Goal: Information Seeking & Learning: Learn about a topic

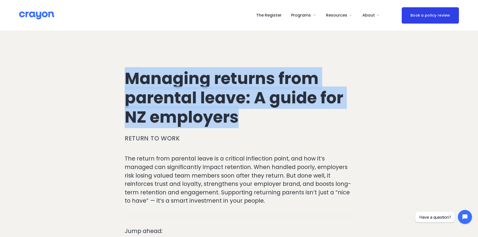
click at [298, 73] on h1 "Managing returns from parental leave: A guide for NZ employers" at bounding box center [239, 98] width 229 height 58
drag, startPoint x: 135, startPoint y: 98, endPoint x: 110, endPoint y: 85, distance: 27.5
click at [178, 107] on h1 "Managing returns from parental leave: A guide for NZ employers" at bounding box center [239, 98] width 229 height 58
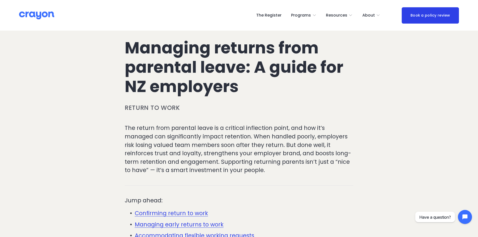
scroll to position [75, 0]
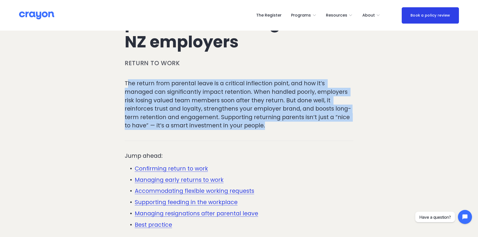
drag, startPoint x: 129, startPoint y: 85, endPoint x: 329, endPoint y: 139, distance: 206.5
click at [324, 133] on div "The return from parental leave is a critical inflection point, and how it’s man…" at bounding box center [238, 106] width 237 height 55
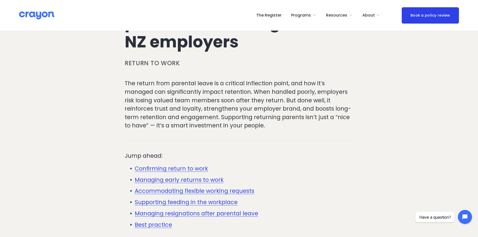
click at [329, 139] on div at bounding box center [238, 140] width 237 height 13
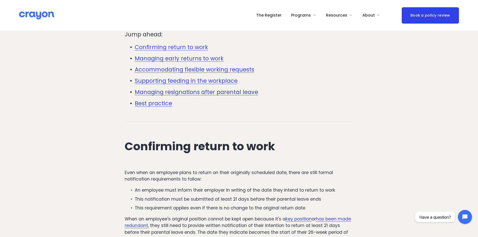
scroll to position [201, 0]
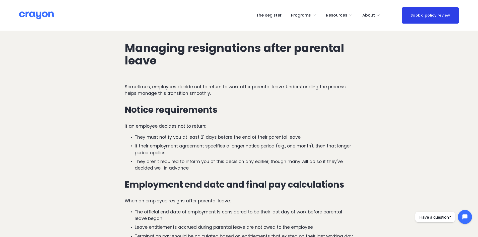
scroll to position [1384, 0]
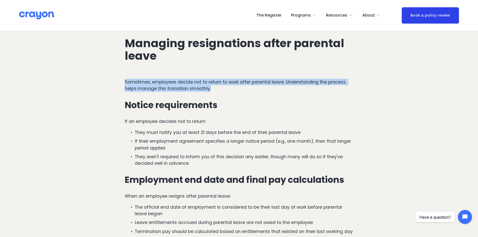
drag, startPoint x: 124, startPoint y: 77, endPoint x: 227, endPoint y: 85, distance: 102.7
click at [223, 85] on div "Sometimes, employees decide not to return to work after parental leave. Underst…" at bounding box center [238, 165] width 237 height 182
click at [231, 85] on p "Sometimes, employees decide not to return to work after parental leave. Underst…" at bounding box center [239, 85] width 229 height 13
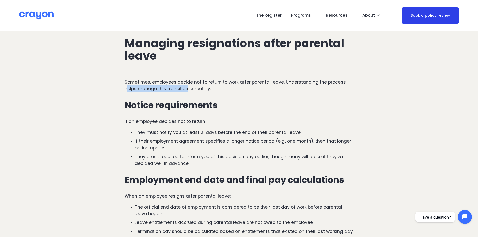
drag, startPoint x: 127, startPoint y: 81, endPoint x: 221, endPoint y: 83, distance: 93.8
click at [206, 80] on p "Sometimes, employees decide not to return to work after parental leave. Underst…" at bounding box center [239, 85] width 229 height 13
click at [224, 84] on p "Sometimes, employees decide not to return to work after parental leave. Underst…" at bounding box center [239, 85] width 229 height 13
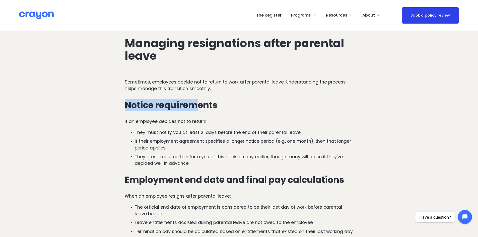
drag, startPoint x: 125, startPoint y: 100, endPoint x: 203, endPoint y: 101, distance: 78.3
click at [202, 99] on div "Sometimes, employees decide not to return to work after parental leave. Underst…" at bounding box center [238, 165] width 237 height 182
drag, startPoint x: 161, startPoint y: 114, endPoint x: 137, endPoint y: 118, distance: 24.0
click at [160, 118] on p "If an employee decides not to return:" at bounding box center [239, 121] width 229 height 7
drag, startPoint x: 118, startPoint y: 119, endPoint x: 230, endPoint y: 118, distance: 111.9
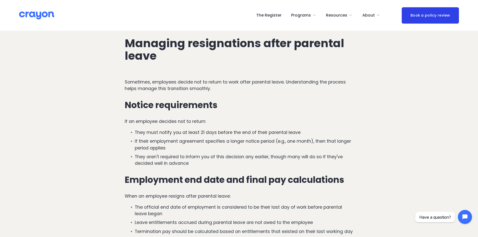
click at [230, 118] on p "If an employee decides not to return:" at bounding box center [239, 121] width 229 height 7
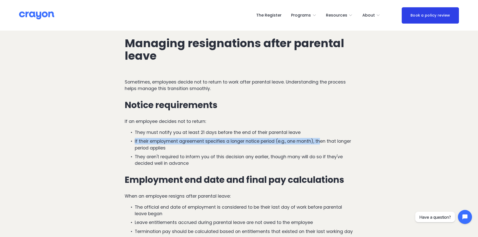
drag, startPoint x: 274, startPoint y: 132, endPoint x: 132, endPoint y: 137, distance: 142.3
click at [167, 138] on p "If their employment agreement specifies a longer notice period (e.g., one month…" at bounding box center [244, 144] width 218 height 13
drag, startPoint x: 168, startPoint y: 142, endPoint x: 150, endPoint y: 143, distance: 18.8
click at [121, 132] on div "Sometimes, employees decide not to return to work after parental leave. Underst…" at bounding box center [238, 165] width 237 height 182
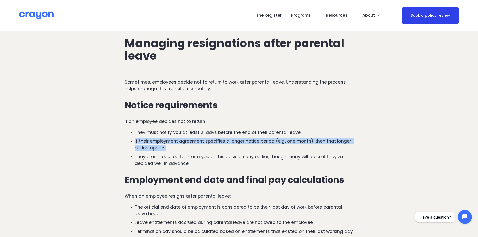
click at [156, 144] on p "If their employment agreement specifies a longer notice period (e.g., one month…" at bounding box center [244, 144] width 218 height 13
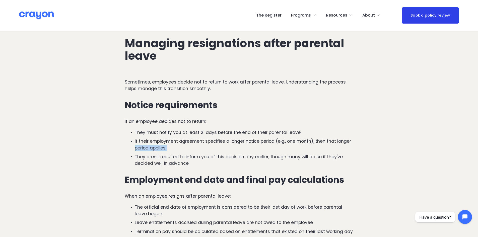
drag, startPoint x: 154, startPoint y: 151, endPoint x: 159, endPoint y: 147, distance: 6.6
click at [133, 142] on ul "They must notify you at least 21 days before the end of their parental leave If…" at bounding box center [239, 148] width 229 height 38
click at [190, 154] on p "They aren't required to inform you of this decision any earlier, though many wi…" at bounding box center [244, 160] width 218 height 13
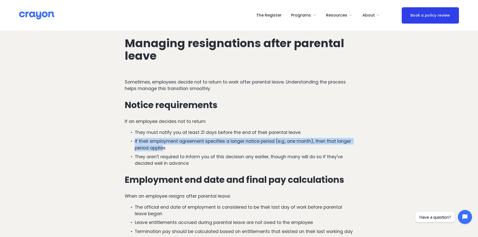
click at [123, 133] on div "Sometimes, employees decide not to return to work after parental leave. Underst…" at bounding box center [238, 165] width 237 height 182
click at [156, 140] on p "If their employment agreement specifies a longer notice period (e.g., one month…" at bounding box center [244, 144] width 218 height 13
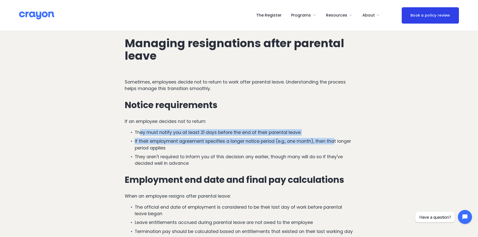
drag, startPoint x: 141, startPoint y: 124, endPoint x: 336, endPoint y: 130, distance: 194.5
click at [336, 130] on ul "They must notify you at least 21 days before the end of their parental leave If…" at bounding box center [239, 148] width 229 height 38
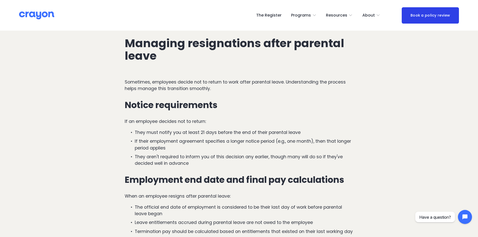
click at [309, 139] on p "If their employment agreement specifies a longer notice period (e.g., one month…" at bounding box center [244, 144] width 218 height 13
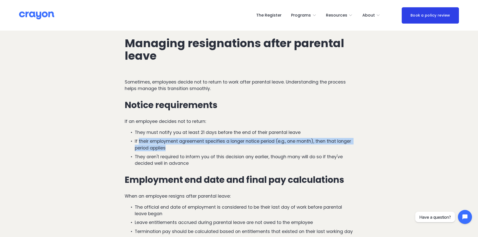
drag, startPoint x: 151, startPoint y: 139, endPoint x: 133, endPoint y: 136, distance: 18.1
click at [136, 138] on p "If their employment agreement specifies a longer notice period (e.g., one month…" at bounding box center [244, 144] width 218 height 13
click at [185, 142] on p "If their employment agreement specifies a longer notice period (e.g., one month…" at bounding box center [244, 144] width 218 height 13
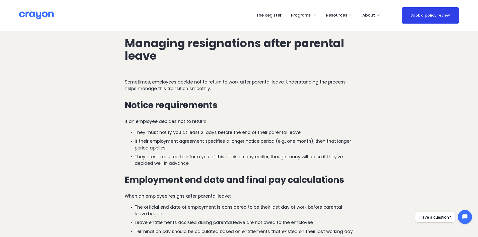
click at [226, 145] on ul "They must notify you at least 21 days before the end of their parental leave If…" at bounding box center [239, 148] width 229 height 38
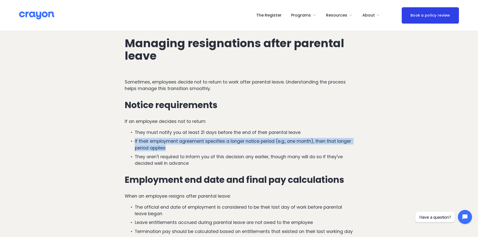
drag, startPoint x: 169, startPoint y: 141, endPoint x: 154, endPoint y: 142, distance: 14.6
click at [135, 138] on p "If their employment agreement specifies a longer notice period (e.g., one month…" at bounding box center [244, 144] width 218 height 13
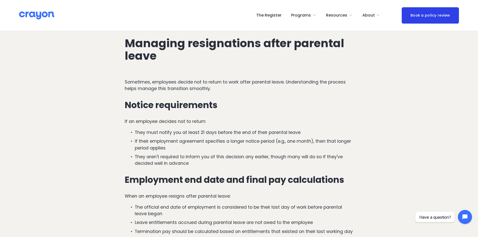
click at [165, 154] on p "They aren't required to inform you of this decision any earlier, though many wi…" at bounding box center [244, 160] width 218 height 13
click at [220, 154] on p "They aren't required to inform you of this decision any earlier, though many wi…" at bounding box center [244, 160] width 218 height 13
drag, startPoint x: 356, startPoint y: 151, endPoint x: 214, endPoint y: 150, distance: 141.5
click at [214, 150] on div "Sometimes, employees decide not to return to work after parental leave. Underst…" at bounding box center [238, 165] width 237 height 182
click at [265, 160] on p "They aren't required to inform you of this decision any earlier, though many wi…" at bounding box center [244, 160] width 218 height 13
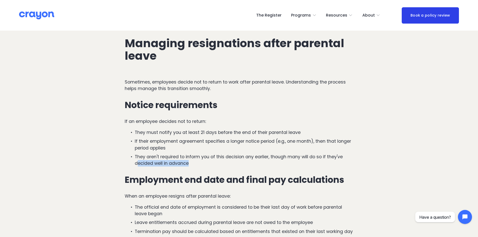
drag, startPoint x: 192, startPoint y: 160, endPoint x: 136, endPoint y: 154, distance: 55.7
click at [137, 154] on p "They aren't required to inform you of this decision any earlier, though many wi…" at bounding box center [244, 160] width 218 height 13
drag, startPoint x: 218, startPoint y: 160, endPoint x: 197, endPoint y: 161, distance: 21.1
click at [218, 160] on p "They aren't required to inform you of this decision any earlier, though many wi…" at bounding box center [244, 160] width 218 height 13
click at [203, 160] on p "They aren't required to inform you of this decision any earlier, though many wi…" at bounding box center [244, 160] width 218 height 13
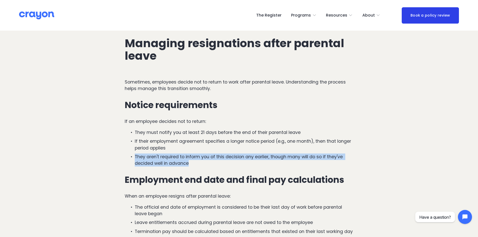
drag, startPoint x: 188, startPoint y: 158, endPoint x: 178, endPoint y: 156, distance: 10.2
click at [136, 154] on p "They aren't required to inform you of this decision any earlier, though many wi…" at bounding box center [244, 160] width 218 height 13
click at [187, 156] on p "They aren't required to inform you of this decision any earlier, though many wi…" at bounding box center [244, 160] width 218 height 13
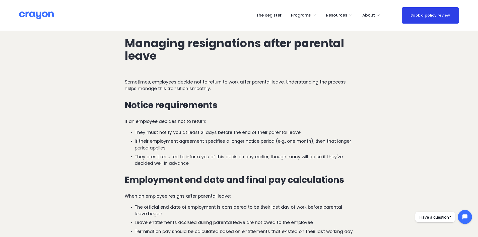
click at [233, 129] on p "They must notify you at least 21 days before the end of their parental leave" at bounding box center [244, 132] width 218 height 7
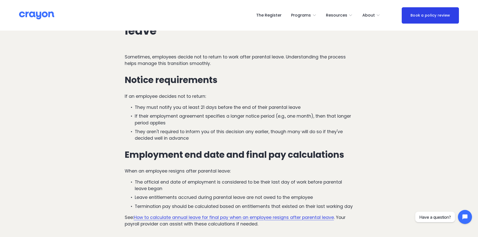
scroll to position [1434, 0]
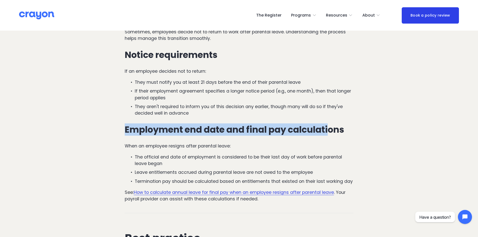
drag, startPoint x: 125, startPoint y: 122, endPoint x: 359, endPoint y: 128, distance: 234.4
click at [356, 128] on div "Sometimes, employees decide not to return to work after parental leave. Underst…" at bounding box center [238, 115] width 237 height 182
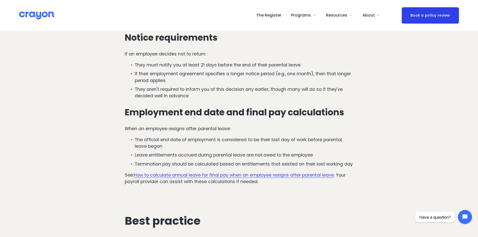
scroll to position [1459, 0]
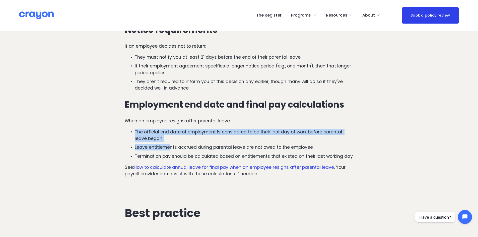
drag, startPoint x: 128, startPoint y: 127, endPoint x: 183, endPoint y: 136, distance: 55.9
click at [181, 136] on ul "The official end date of employment is considered to be their last day of work …" at bounding box center [239, 144] width 229 height 31
click at [199, 134] on p "The official end date of employment is considered to be their last day of work …" at bounding box center [244, 135] width 218 height 13
drag, startPoint x: 370, startPoint y: 127, endPoint x: 151, endPoint y: 128, distance: 219.5
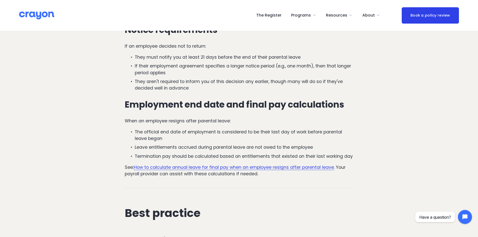
drag, startPoint x: 248, startPoint y: 132, endPoint x: 260, endPoint y: 130, distance: 12.2
click at [255, 131] on p "The official end date of employment is considered to be their last day of work …" at bounding box center [244, 135] width 218 height 13
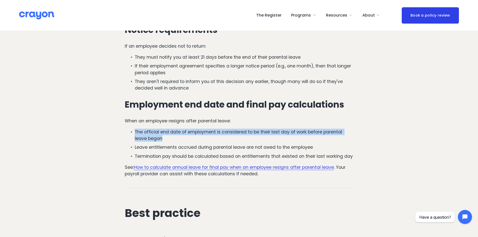
drag, startPoint x: 172, startPoint y: 135, endPoint x: 142, endPoint y: 126, distance: 31.0
click at [135, 129] on p "The official end date of employment is considered to be their last day of work …" at bounding box center [244, 135] width 218 height 13
click at [184, 129] on p "The official end date of employment is considered to be their last day of work …" at bounding box center [244, 135] width 218 height 13
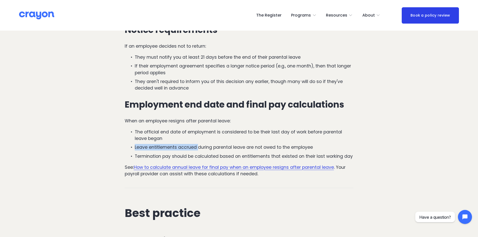
drag, startPoint x: 131, startPoint y: 138, endPoint x: 204, endPoint y: 141, distance: 72.6
click at [204, 144] on p "Leave entitlements accrued during parental leave are not owed to the employee" at bounding box center [244, 147] width 218 height 7
click at [203, 144] on p "Leave entitlements accrued during parental leave are not owed to the employee" at bounding box center [244, 147] width 218 height 7
drag, startPoint x: 178, startPoint y: 141, endPoint x: 328, endPoint y: 141, distance: 150.5
click at [326, 144] on p "Leave entitlements accrued during parental leave are not owed to the employee" at bounding box center [244, 147] width 218 height 7
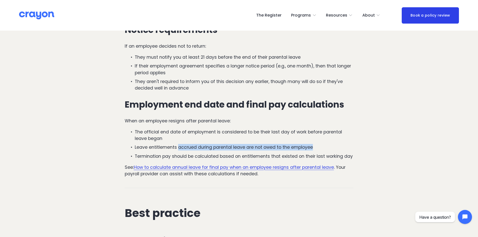
click at [352, 144] on p "Leave entitlements accrued during parental leave are not owed to the employee" at bounding box center [244, 147] width 218 height 7
drag, startPoint x: 351, startPoint y: 140, endPoint x: 122, endPoint y: 144, distance: 228.8
click at [122, 144] on div "Sometimes, employees decide not to return to work after parental leave. Underst…" at bounding box center [238, 90] width 237 height 182
click at [194, 129] on p "The official end date of employment is considered to be their last day of work …" at bounding box center [244, 135] width 218 height 13
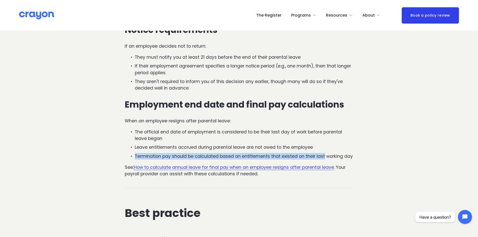
drag, startPoint x: 131, startPoint y: 148, endPoint x: 335, endPoint y: 149, distance: 203.7
click at [330, 153] on p "Termination pay should be calculated based on entitlements that existed on thei…" at bounding box center [244, 156] width 218 height 7
click at [278, 153] on p "Termination pay should be calculated based on entitlements that existed on thei…" at bounding box center [244, 156] width 218 height 7
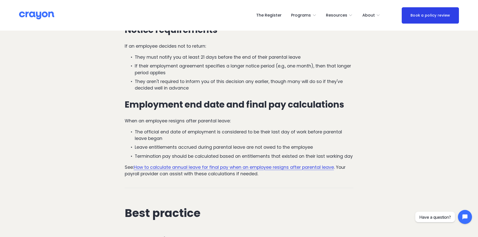
click at [356, 152] on div "Sometimes, employees decide not to return to work after parental leave. Underst…" at bounding box center [238, 90] width 237 height 182
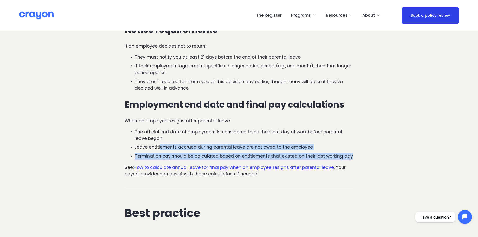
drag, startPoint x: 356, startPoint y: 148, endPoint x: 151, endPoint y: 141, distance: 205.0
click at [222, 153] on p "Termination pay should be calculated based on entitlements that existed on thei…" at bounding box center [244, 156] width 218 height 7
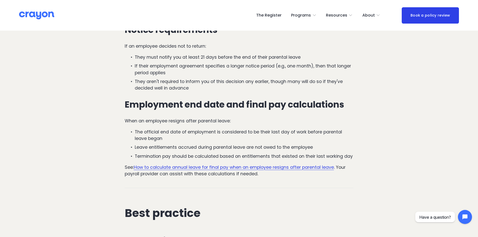
drag, startPoint x: 189, startPoint y: 178, endPoint x: 157, endPoint y: 152, distance: 40.8
click at [188, 181] on div at bounding box center [238, 187] width 237 height 13
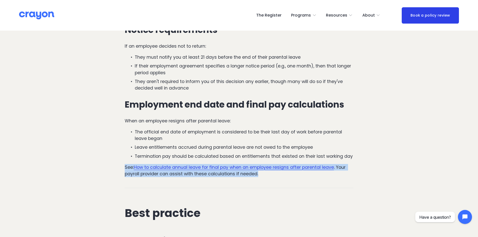
drag, startPoint x: 159, startPoint y: 168, endPoint x: 88, endPoint y: 161, distance: 71.3
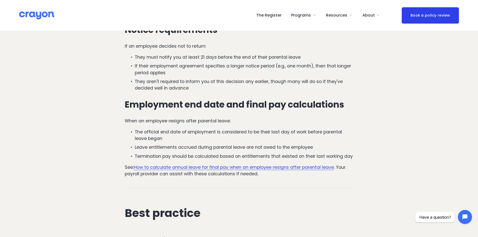
drag, startPoint x: 226, startPoint y: 176, endPoint x: 179, endPoint y: 167, distance: 47.7
click at [226, 181] on div at bounding box center [238, 187] width 237 height 13
drag, startPoint x: 211, startPoint y: 175, endPoint x: 275, endPoint y: 173, distance: 64.5
click at [275, 173] on div "Sometimes, employees decide not to return to work after parental leave. Underst…" at bounding box center [238, 90] width 237 height 182
click at [285, 182] on div at bounding box center [238, 187] width 237 height 13
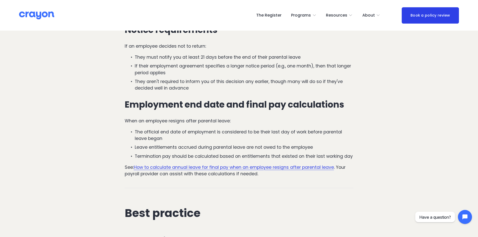
drag, startPoint x: 117, startPoint y: 116, endPoint x: 247, endPoint y: 116, distance: 129.9
click at [246, 119] on div "Sometimes, employees decide not to return to work after parental leave. Underst…" at bounding box center [239, 91] width 229 height 174
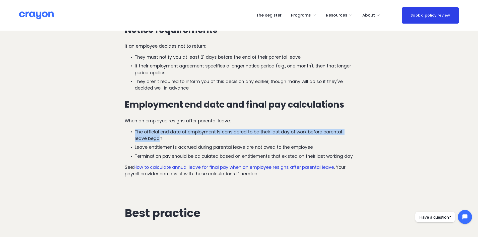
drag, startPoint x: 159, startPoint y: 133, endPoint x: 126, endPoint y: 126, distance: 33.1
click at [135, 129] on p "The official end date of employment is considered to be their last day of work …" at bounding box center [244, 135] width 218 height 13
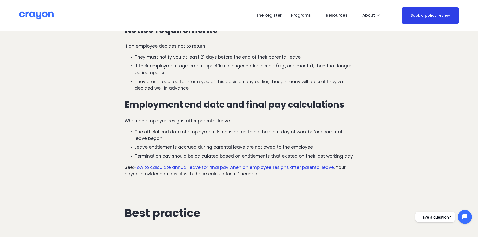
click at [192, 135] on p "The official end date of employment is considered to be their last day of work …" at bounding box center [244, 135] width 218 height 13
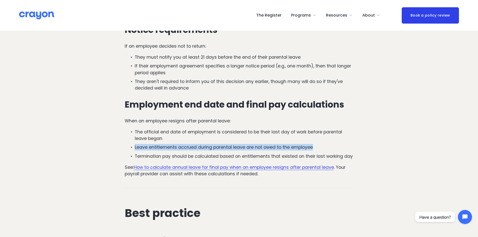
drag, startPoint x: 133, startPoint y: 140, endPoint x: 331, endPoint y: 138, distance: 198.2
click at [330, 144] on p "Leave entitlements accrued during parental leave are not owed to the employee" at bounding box center [244, 147] width 218 height 7
click at [332, 144] on p "Leave entitlements accrued during parental leave are not owed to the employee" at bounding box center [244, 147] width 218 height 7
drag, startPoint x: 249, startPoint y: 143, endPoint x: 111, endPoint y: 143, distance: 138.5
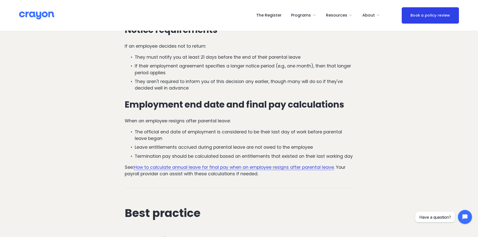
click at [121, 150] on div "Sometimes, employees decide not to return to work after parental leave. Underst…" at bounding box center [238, 90] width 237 height 182
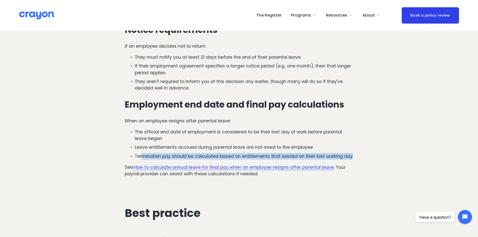
drag, startPoint x: 148, startPoint y: 150, endPoint x: 357, endPoint y: 151, distance: 208.7
click at [354, 151] on div "Sometimes, employees decide not to return to work after parental leave. Underst…" at bounding box center [238, 90] width 237 height 182
click at [357, 151] on div "Sometimes, employees decide not to return to work after parental leave. Underst…" at bounding box center [238, 90] width 237 height 182
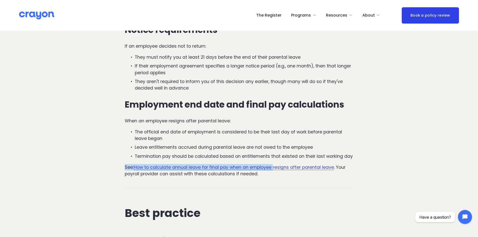
drag, startPoint x: 111, startPoint y: 160, endPoint x: 281, endPoint y: 177, distance: 170.2
click at [281, 181] on div at bounding box center [238, 187] width 237 height 13
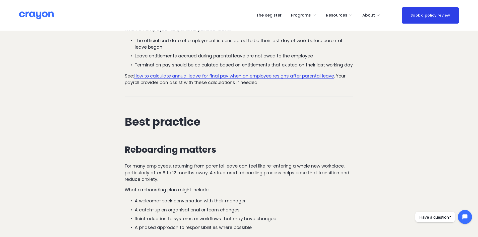
scroll to position [1559, 0]
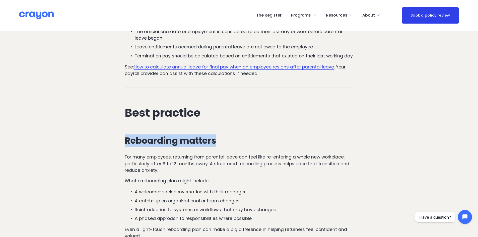
drag, startPoint x: 118, startPoint y: 137, endPoint x: 89, endPoint y: 140, distance: 29.2
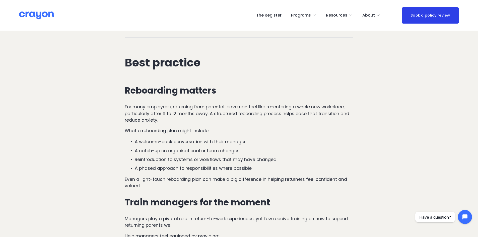
scroll to position [1660, 0]
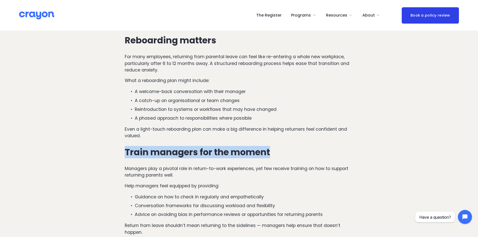
drag, startPoint x: 233, startPoint y: 147, endPoint x: 82, endPoint y: 148, distance: 151.5
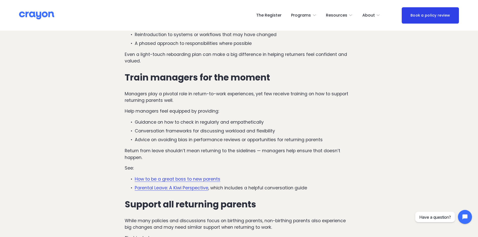
scroll to position [1735, 0]
drag, startPoint x: 174, startPoint y: 86, endPoint x: 277, endPoint y: 95, distance: 104.0
click at [266, 91] on p "Managers play a pivotal role in return-to-work experiences, yet few receive tra…" at bounding box center [239, 96] width 229 height 13
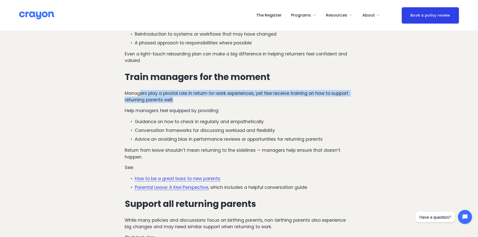
click at [277, 95] on p "Managers play a pivotal role in return-to-work experiences, yet few receive tra…" at bounding box center [239, 96] width 229 height 13
drag, startPoint x: 197, startPoint y: 84, endPoint x: 349, endPoint y: 81, distance: 151.8
click at [349, 81] on div "Reboarding matters For many employees, returning from parental leave can feel l…" at bounding box center [239, 154] width 229 height 389
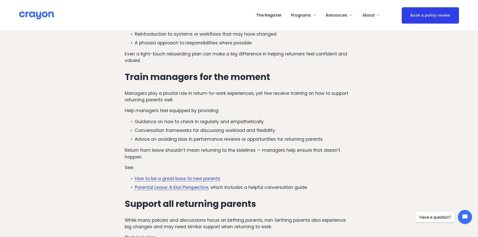
click at [153, 147] on p "Return from leave shouldn’t mean returning to the sidelines — managers help ens…" at bounding box center [239, 153] width 229 height 13
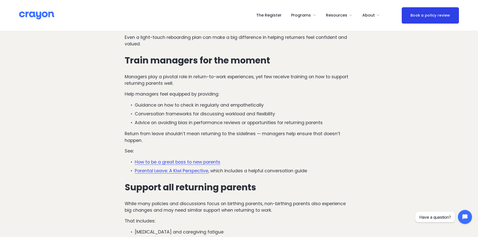
scroll to position [1760, 0]
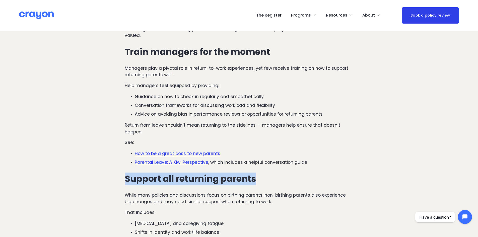
drag, startPoint x: 106, startPoint y: 171, endPoint x: 277, endPoint y: 174, distance: 171.1
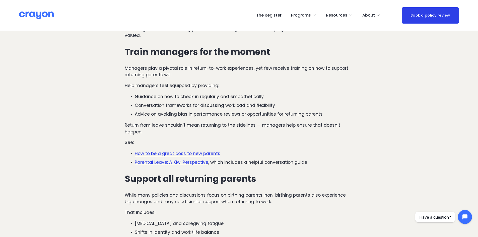
click at [284, 178] on div "Reboarding matters For many employees, returning from parental leave can feel l…" at bounding box center [239, 129] width 229 height 389
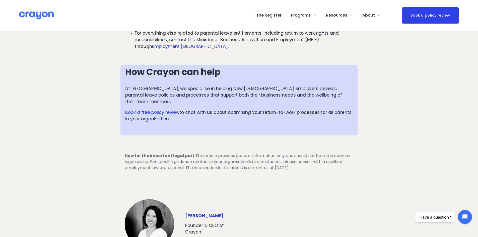
scroll to position [2036, 0]
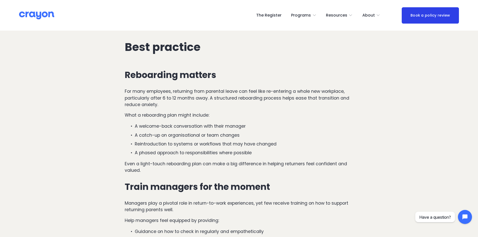
scroll to position [1629, 0]
